Goal: Task Accomplishment & Management: Manage account settings

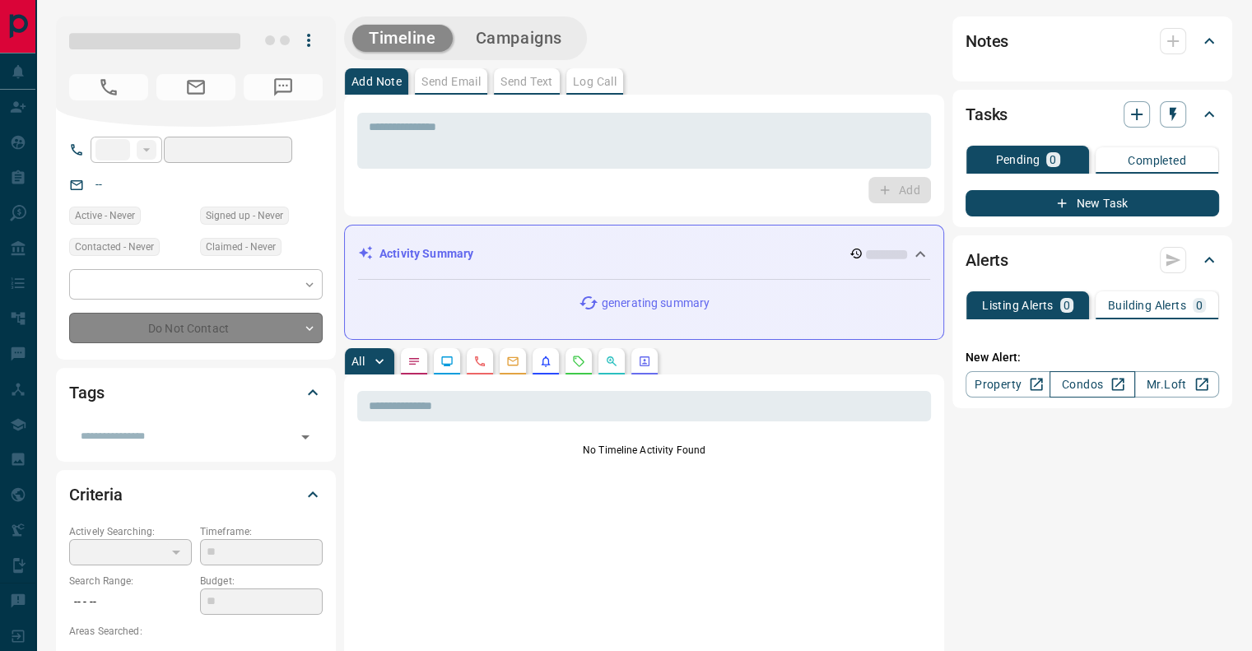
type input "**"
type input "**********"
type input "*"
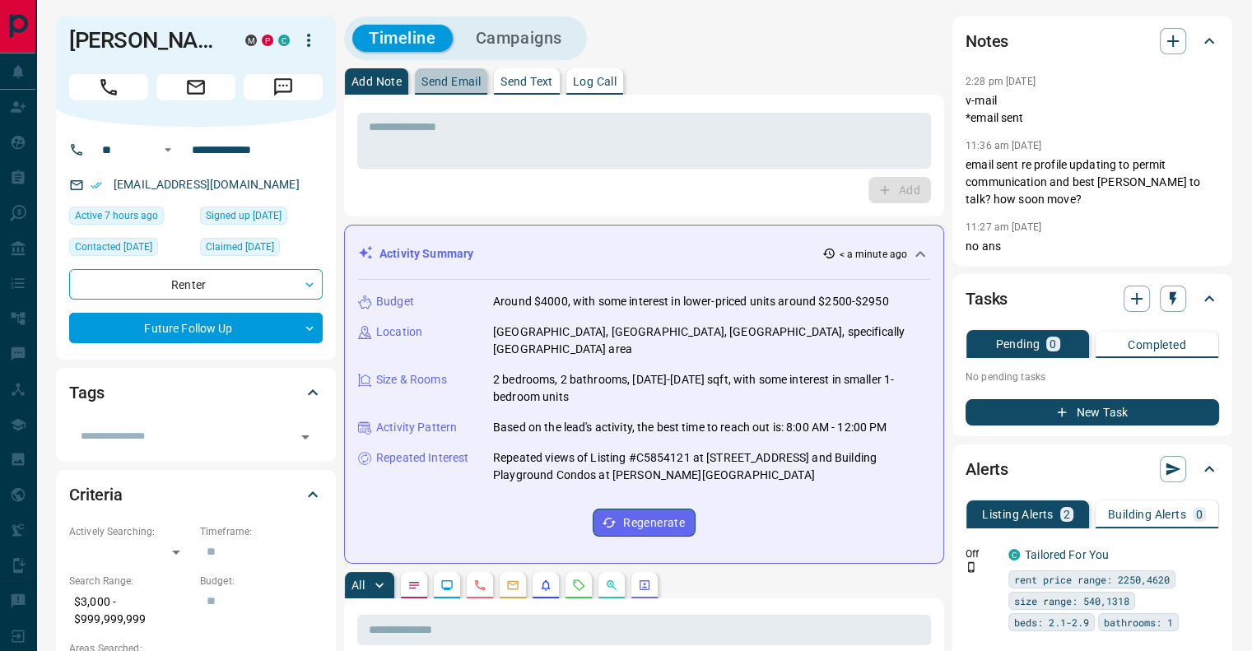
click at [444, 83] on p "Send Email" at bounding box center [450, 82] width 59 height 12
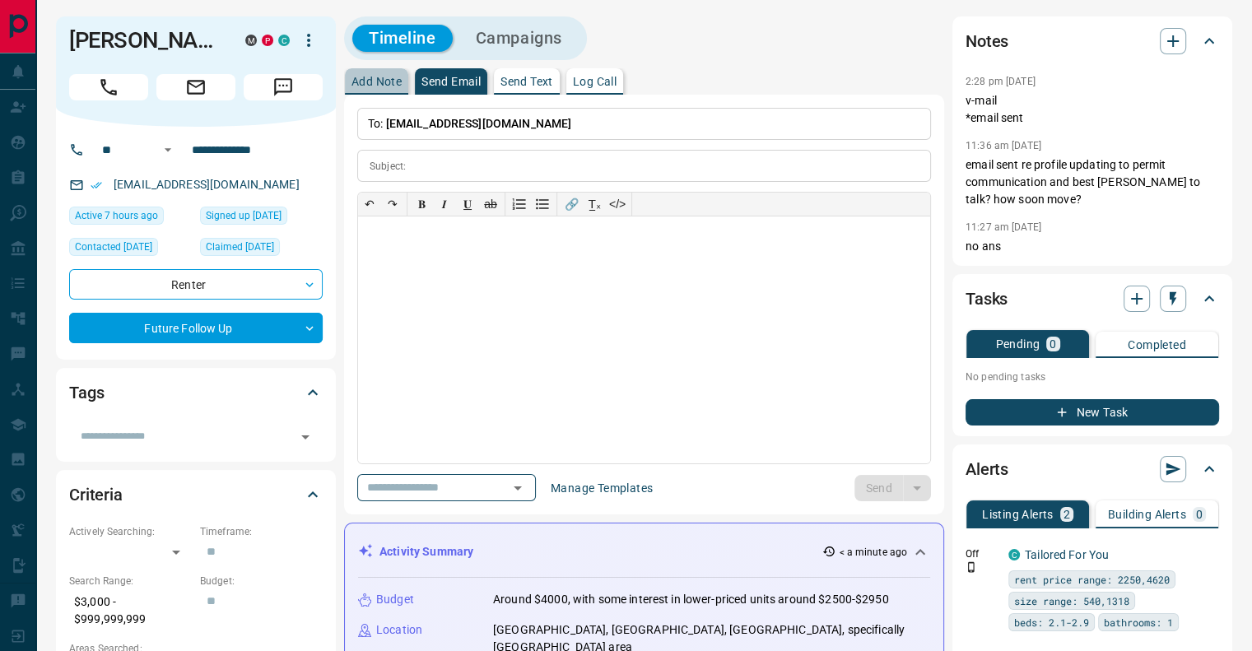
click at [364, 86] on p "Add Note" at bounding box center [376, 82] width 50 height 12
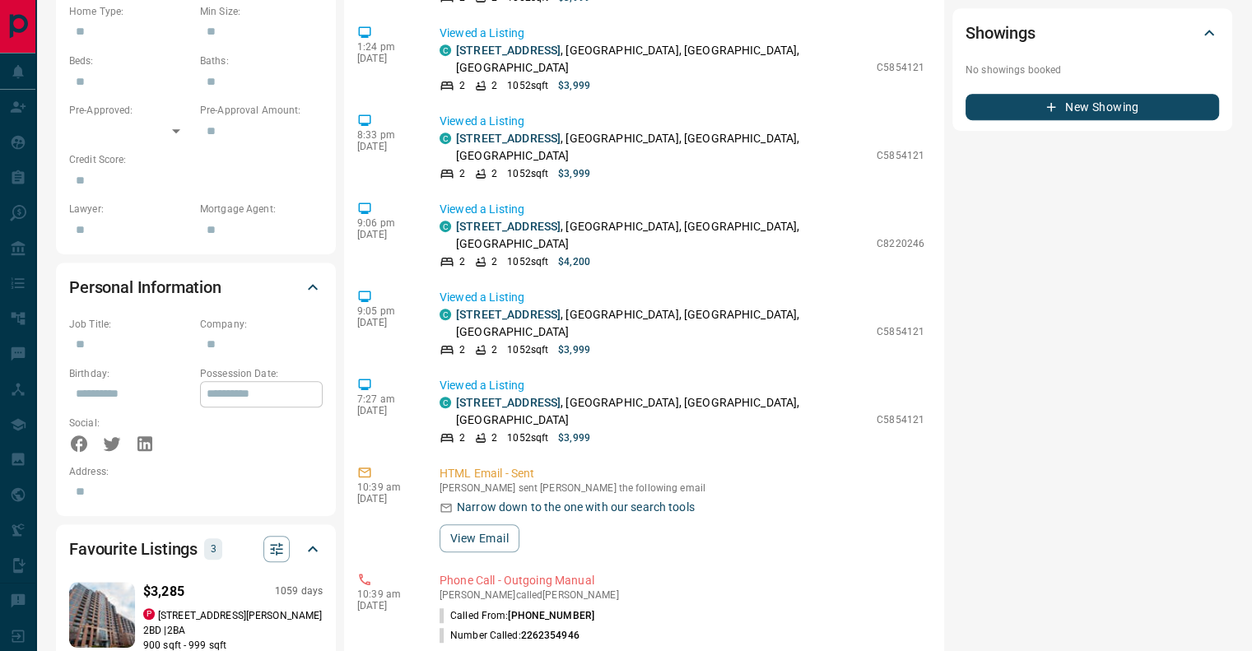
scroll to position [329, 0]
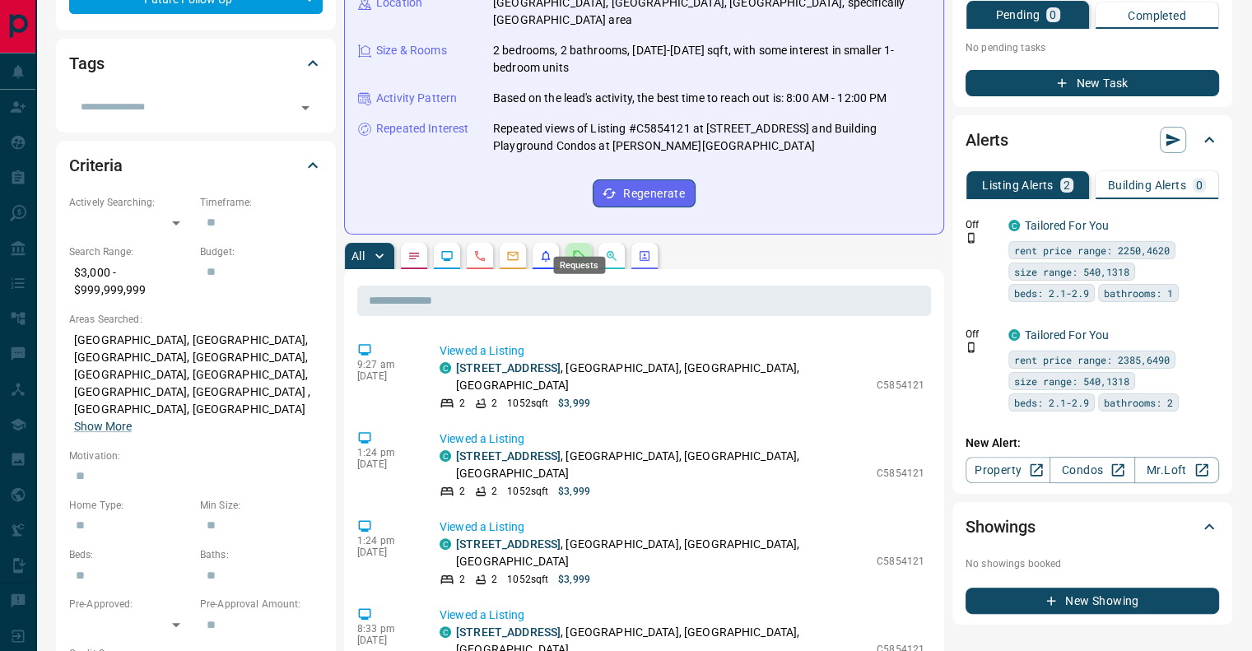
click at [579, 250] on icon "Requests" at bounding box center [579, 255] width 11 height 11
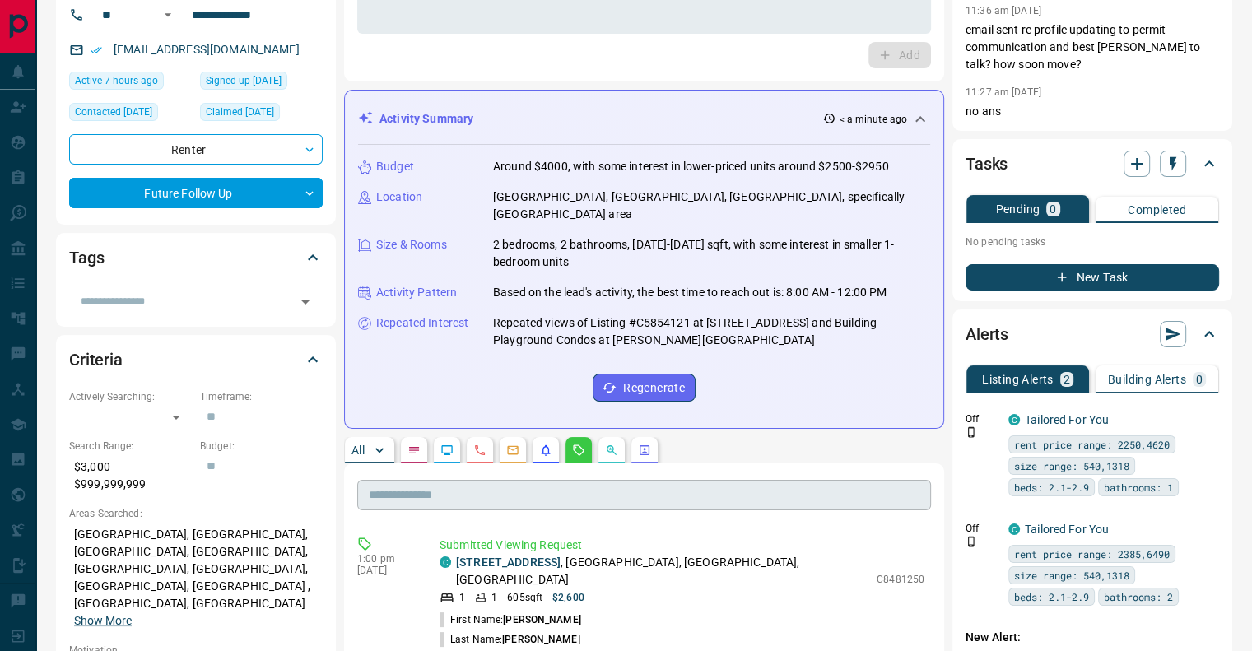
scroll to position [165, 0]
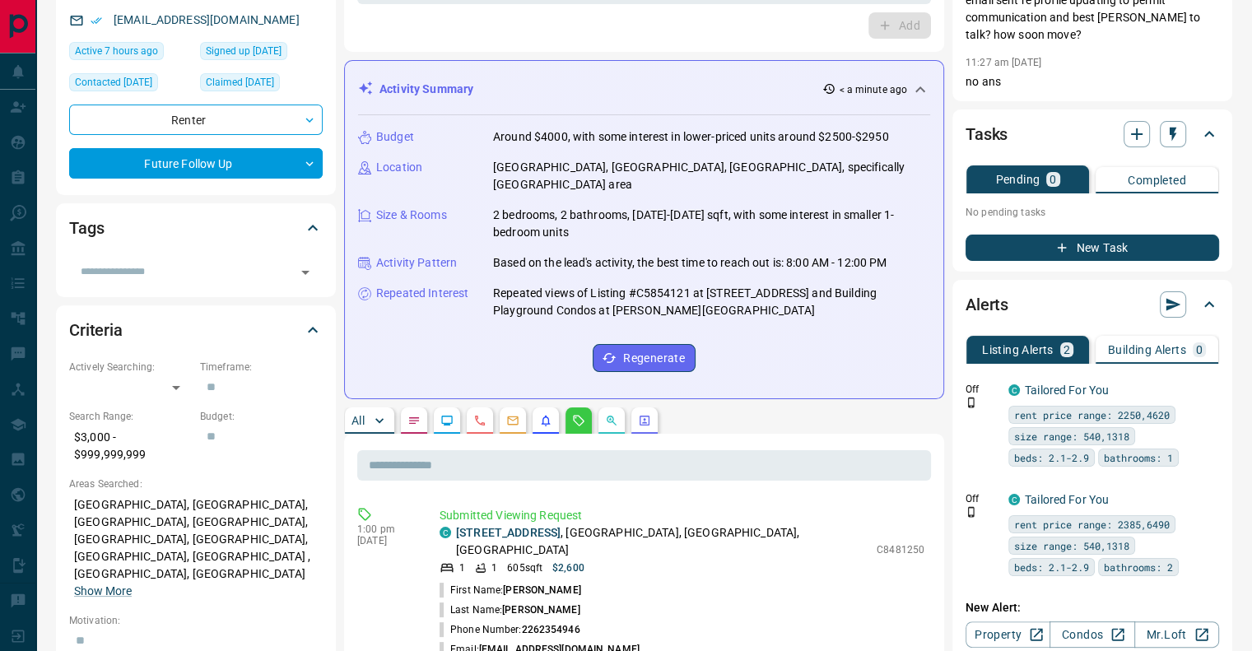
click at [360, 415] on p "All" at bounding box center [357, 421] width 13 height 12
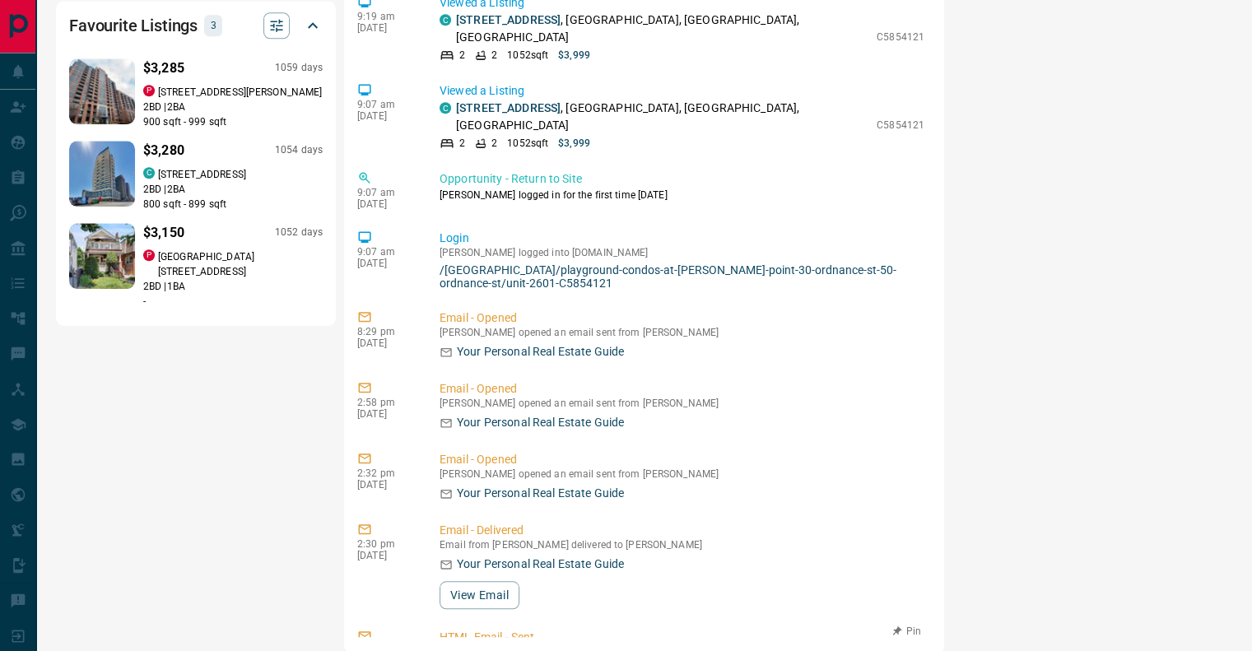
scroll to position [3033, 0]
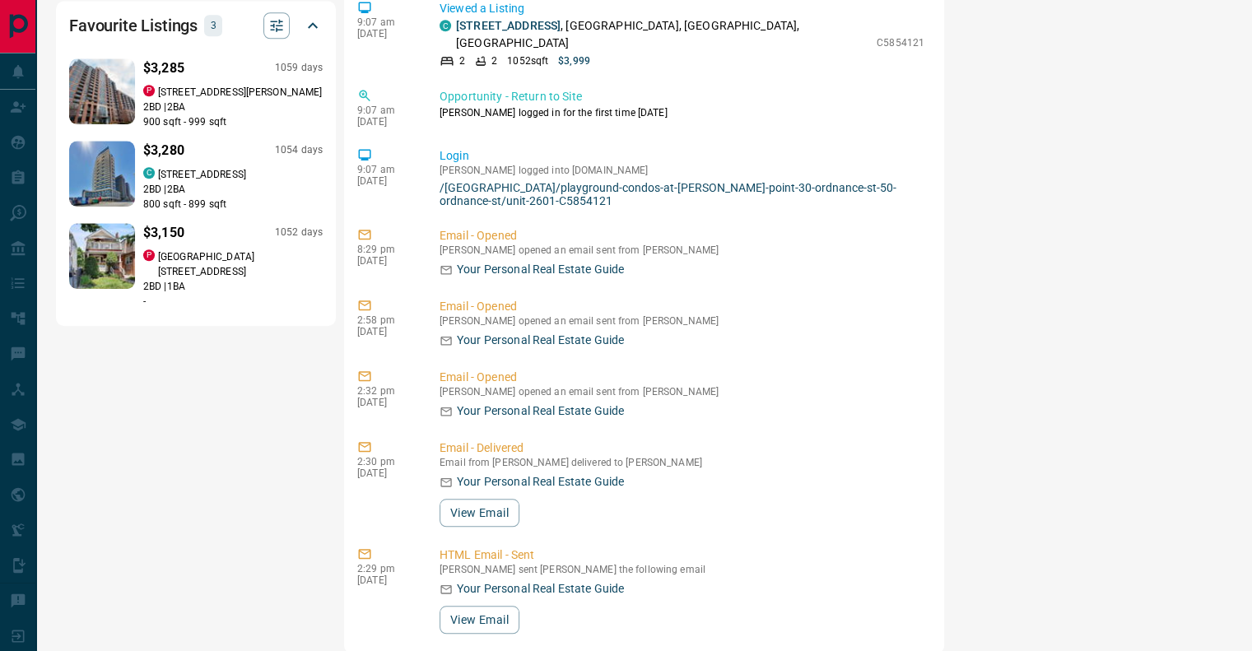
drag, startPoint x: 509, startPoint y: 353, endPoint x: 563, endPoint y: 348, distance: 53.7
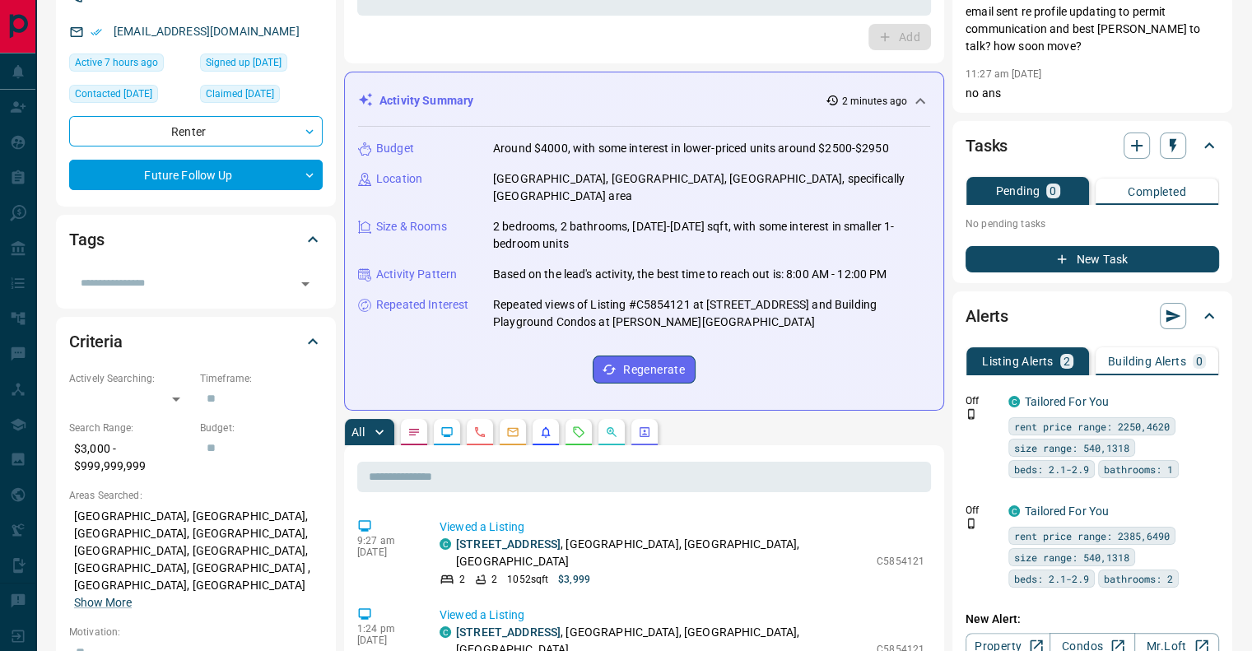
scroll to position [0, 0]
